Goal: Task Accomplishment & Management: Manage account settings

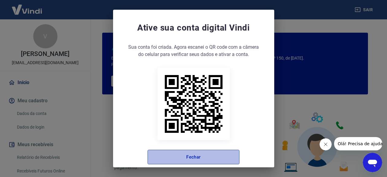
click at [202, 159] on button "Fechar" at bounding box center [193, 157] width 92 height 15
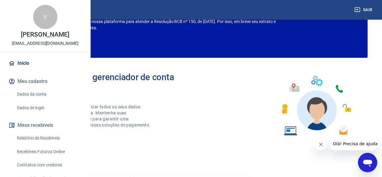
scroll to position [36, 0]
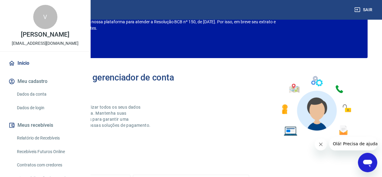
click at [31, 88] on button "Meu cadastro" at bounding box center [45, 81] width 76 height 13
click at [36, 100] on link "Dados da conta" at bounding box center [49, 94] width 69 height 12
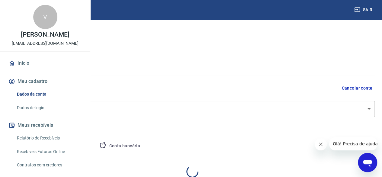
select select "SP"
select select "business"
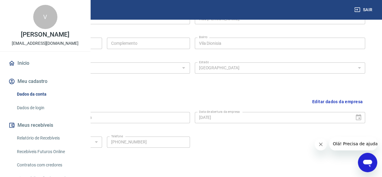
scroll to position [225, 0]
click at [40, 114] on link "Dados de login" at bounding box center [49, 108] width 69 height 12
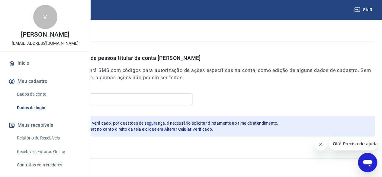
scroll to position [210, 0]
click at [321, 146] on icon "Fechar mensagem da empresa" at bounding box center [321, 144] width 5 height 5
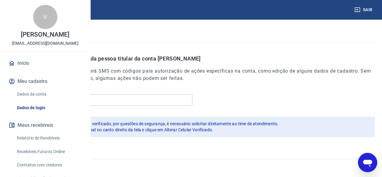
click at [52, 132] on button "Meus recebíveis" at bounding box center [45, 124] width 76 height 13
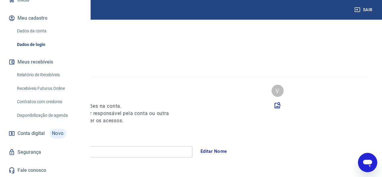
scroll to position [0, 0]
